Goal: Task Accomplishment & Management: Use online tool/utility

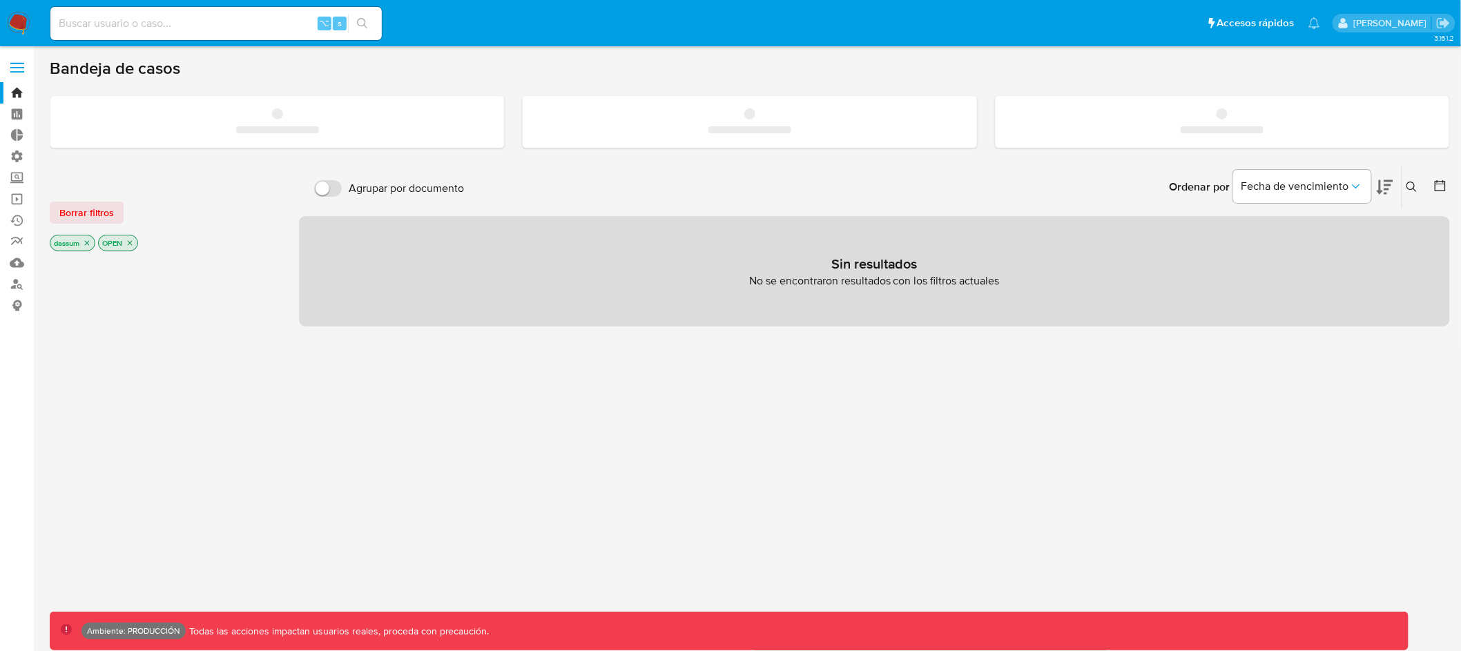
click at [253, 21] on input at bounding box center [215, 23] width 331 height 18
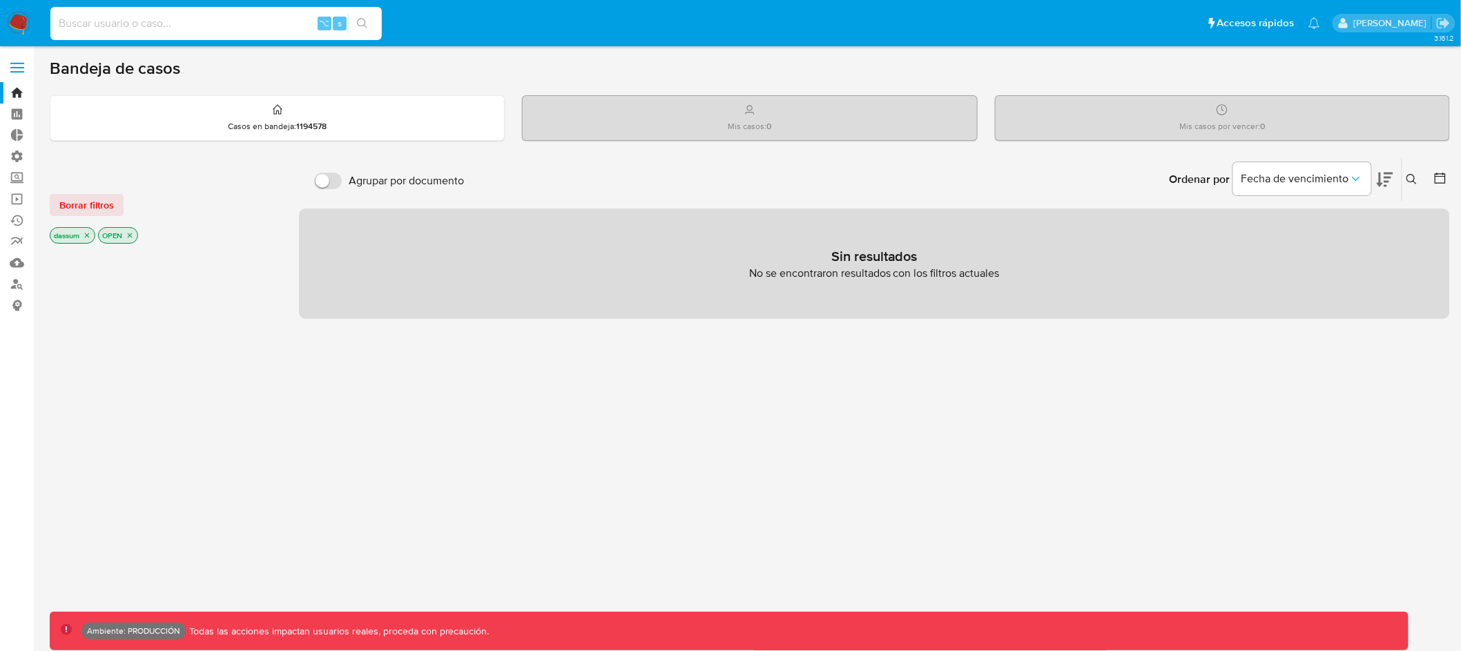
paste input "Herramienta:"
type input "Herramienta:"
click at [184, 27] on input at bounding box center [215, 23] width 331 height 18
paste input "1699953112"
type input "1699953112"
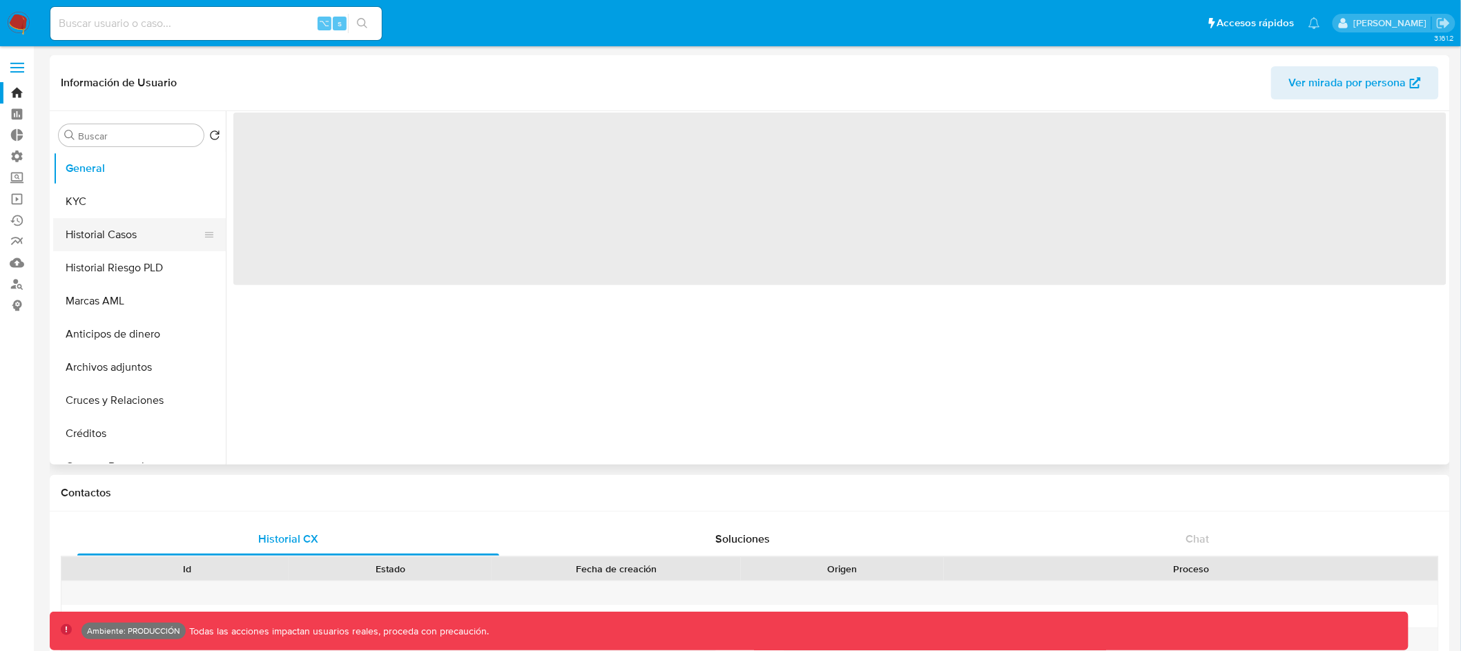
select select "10"
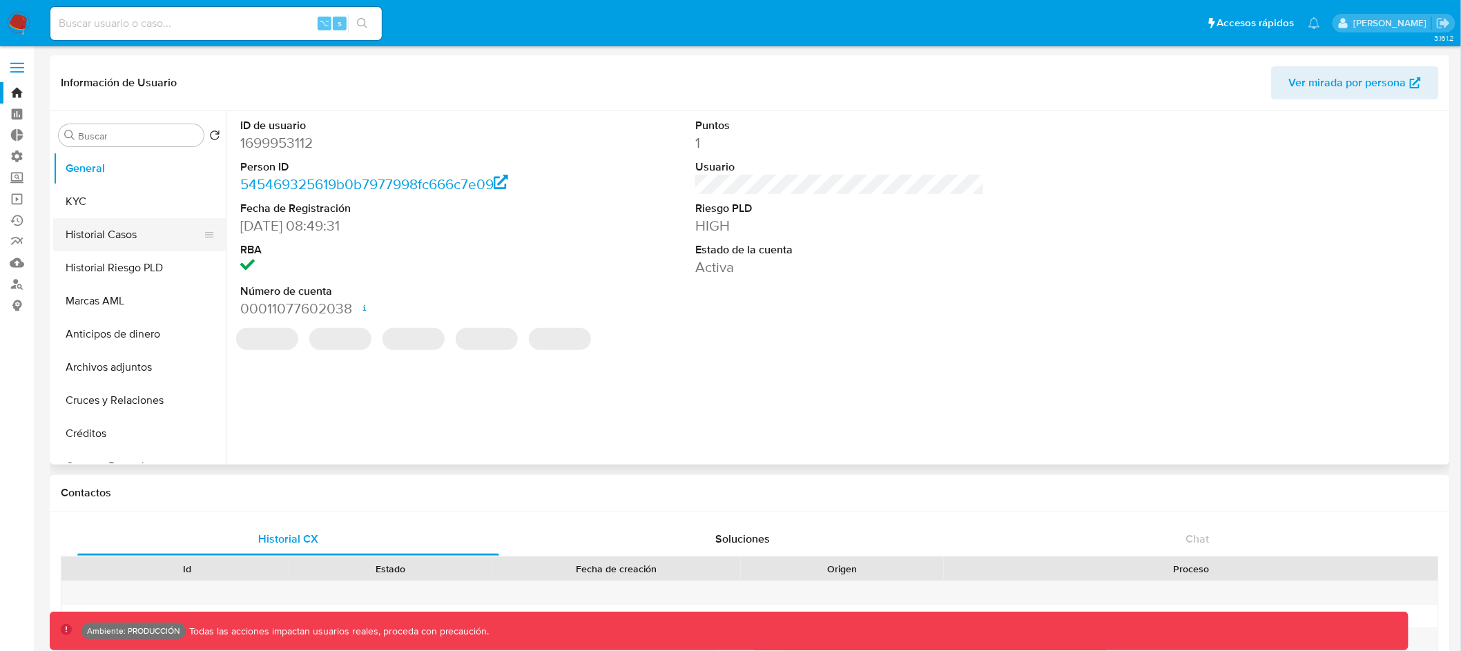
click at [150, 231] on button "Historial Casos" at bounding box center [134, 234] width 162 height 33
